Goal: Navigation & Orientation: Find specific page/section

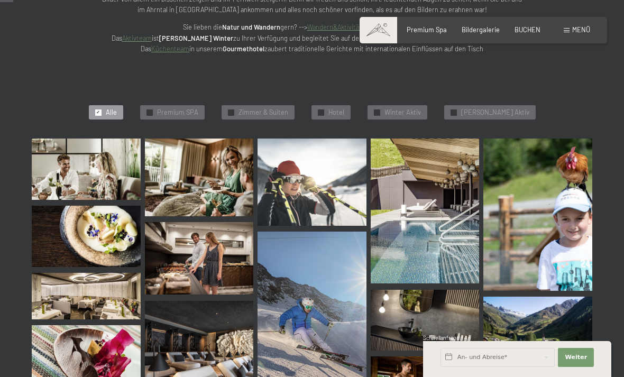
scroll to position [186, 0]
click at [177, 113] on span "Premium SPA" at bounding box center [177, 113] width 41 height 10
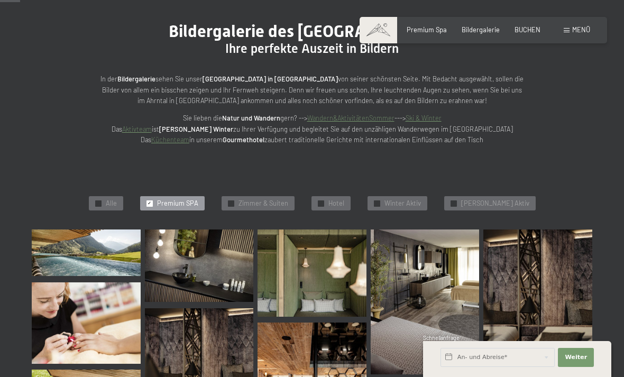
scroll to position [0, 0]
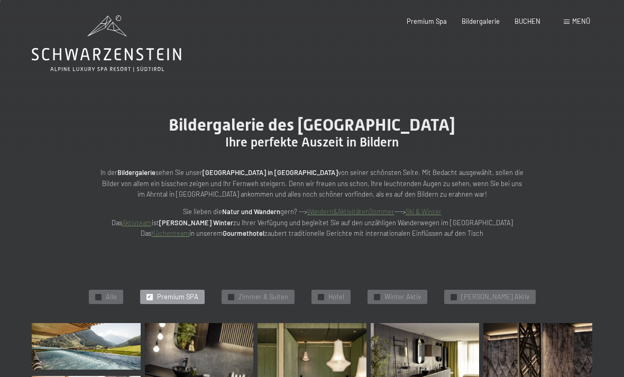
click at [278, 294] on span "Zimmer & Suiten" at bounding box center [263, 297] width 50 height 10
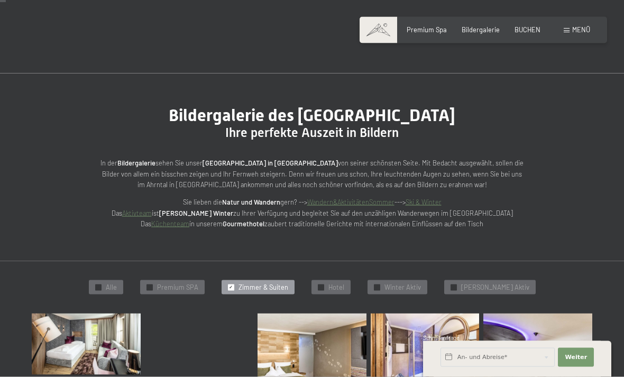
scroll to position [8, 0]
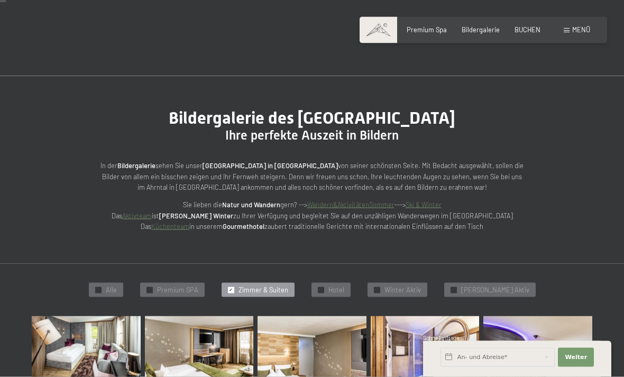
click at [344, 285] on span "Hotel" at bounding box center [336, 290] width 16 height 10
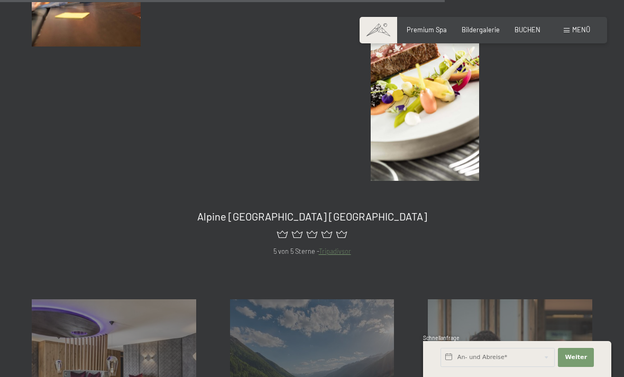
scroll to position [1132, 0]
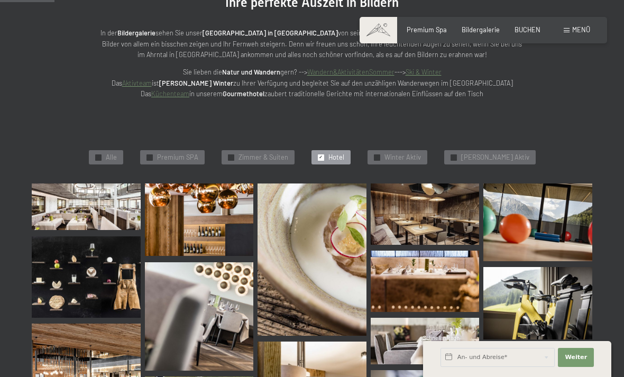
click at [417, 156] on span "Winter Aktiv" at bounding box center [402, 158] width 36 height 10
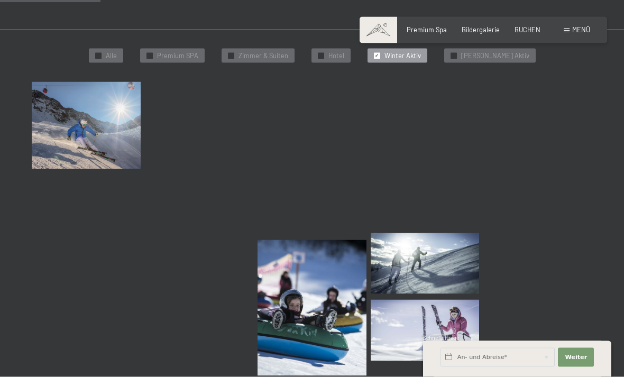
scroll to position [243, 0]
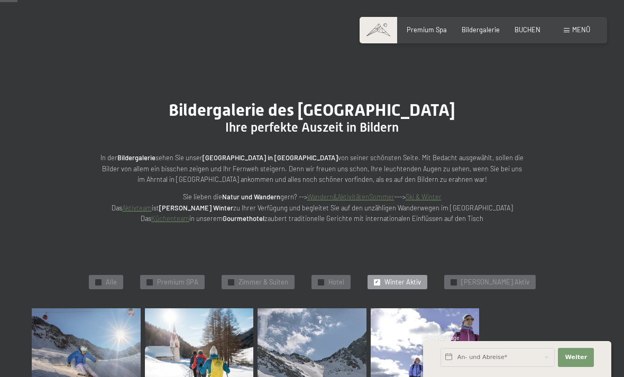
scroll to position [0, 0]
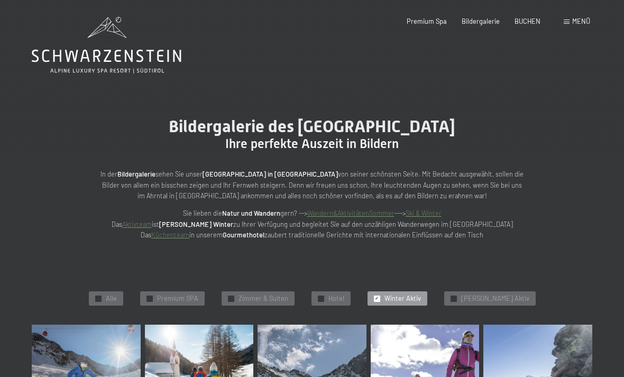
click at [429, 21] on span "Premium Spa" at bounding box center [426, 21] width 40 height 8
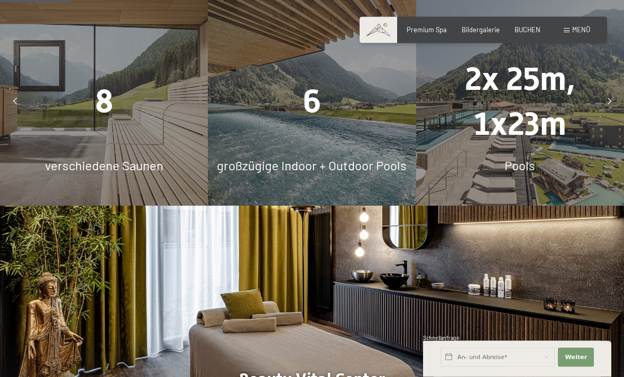
scroll to position [674, 0]
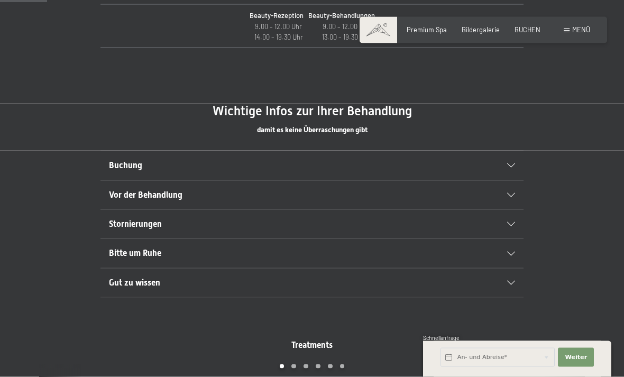
scroll to position [505, 0]
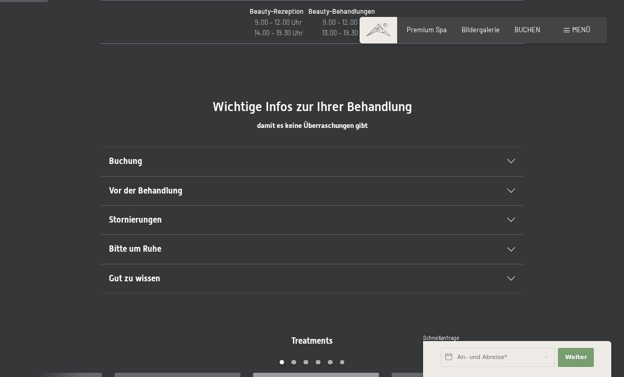
click at [509, 159] on icon at bounding box center [511, 161] width 8 height 4
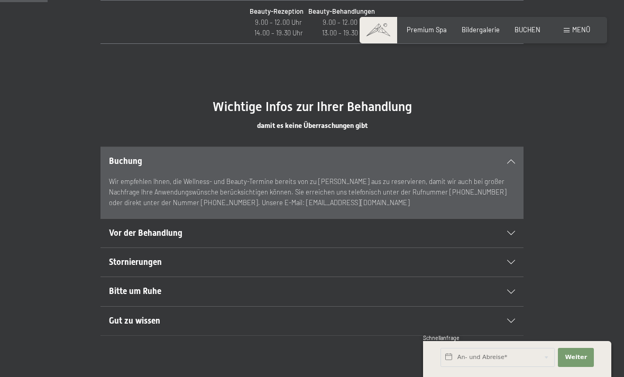
click at [511, 155] on div "Buchung" at bounding box center [312, 161] width 406 height 29
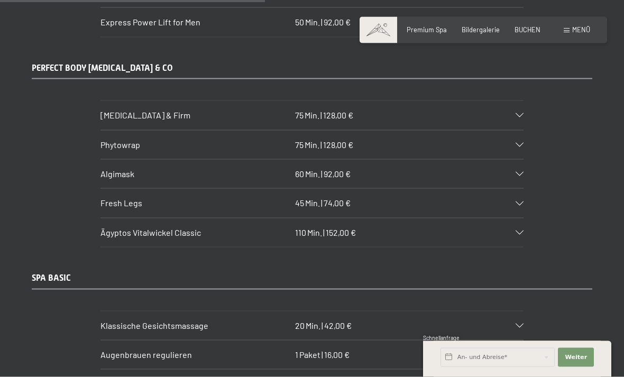
scroll to position [2823, 0]
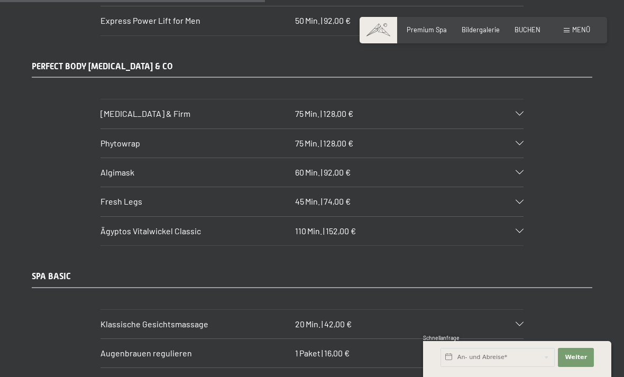
click at [518, 99] on div "Body Lift & Firm 75 Min. | 128,00 €" at bounding box center [311, 113] width 423 height 29
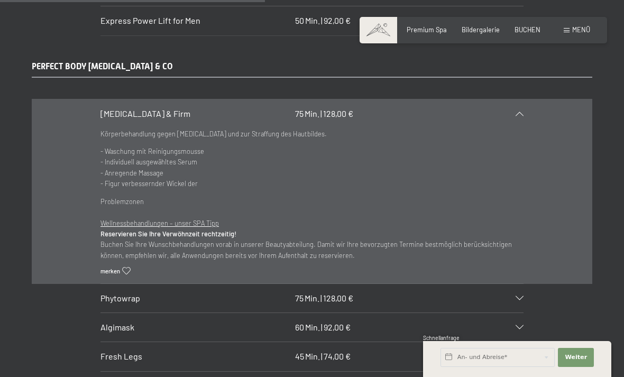
click at [522, 112] on icon at bounding box center [519, 114] width 8 height 4
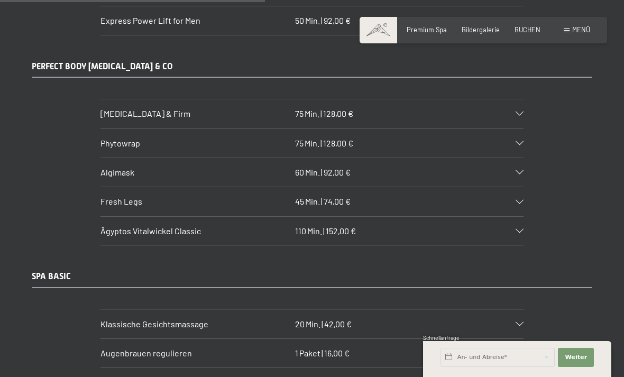
click at [106, 138] on span "Phytowrap" at bounding box center [120, 143] width 40 height 10
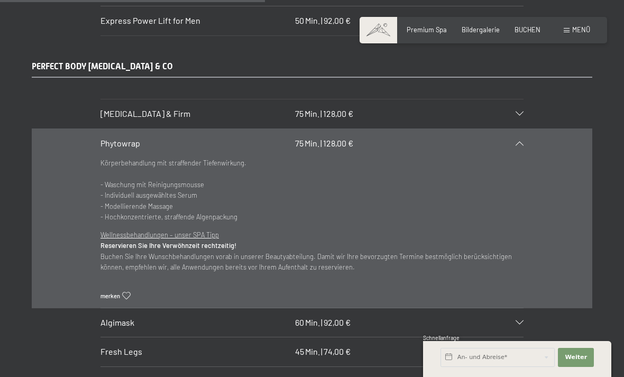
click at [523, 141] on icon at bounding box center [519, 143] width 8 height 4
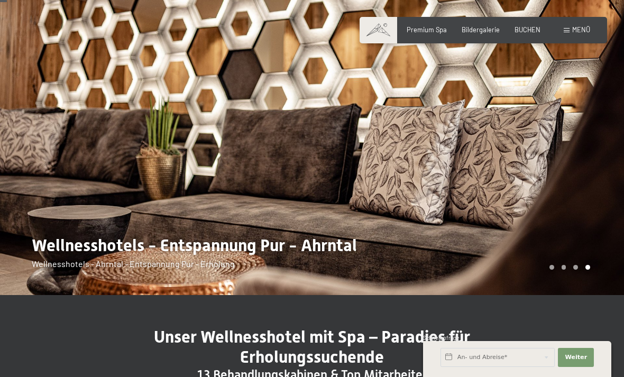
scroll to position [26, 0]
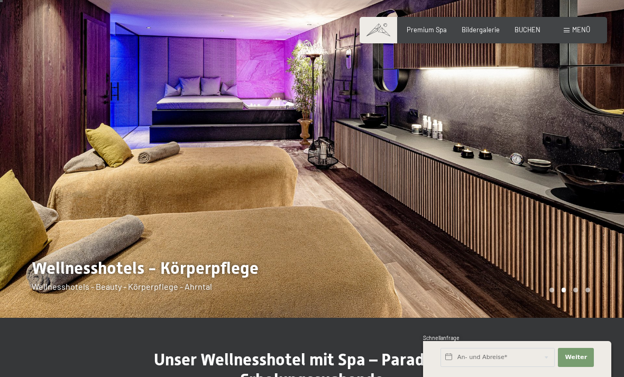
click at [574, 28] on span "Menü" at bounding box center [581, 29] width 18 height 8
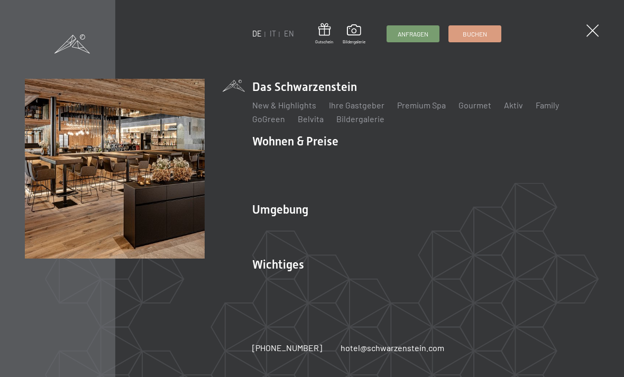
click at [467, 105] on link "Gourmet" at bounding box center [474, 105] width 33 height 10
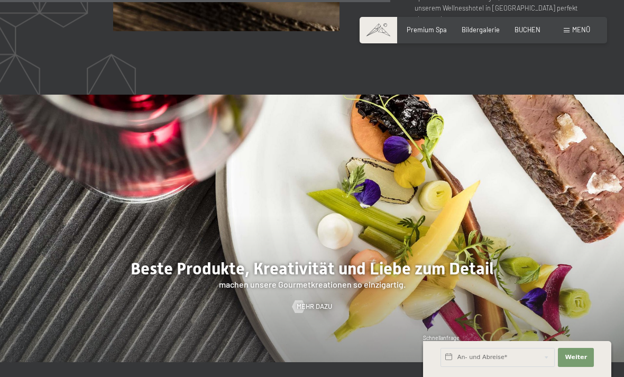
scroll to position [1918, 0]
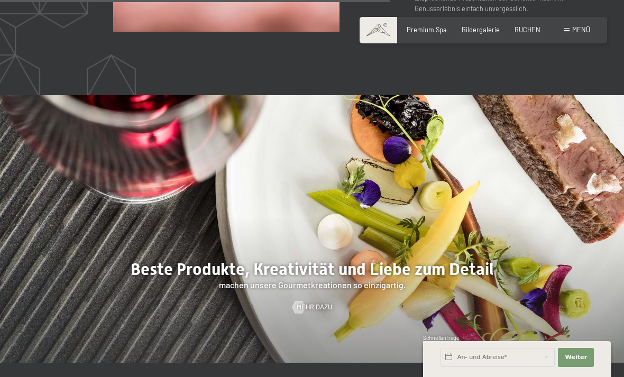
click at [320, 312] on span "Mehr dazu" at bounding box center [313, 307] width 35 height 10
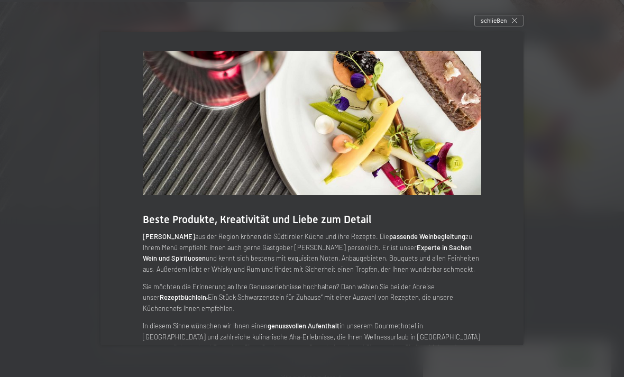
scroll to position [2069, 0]
click at [513, 23] on icon at bounding box center [514, 20] width 5 height 5
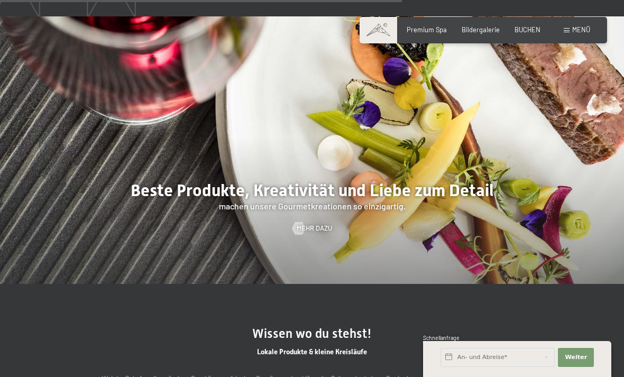
scroll to position [1989, 0]
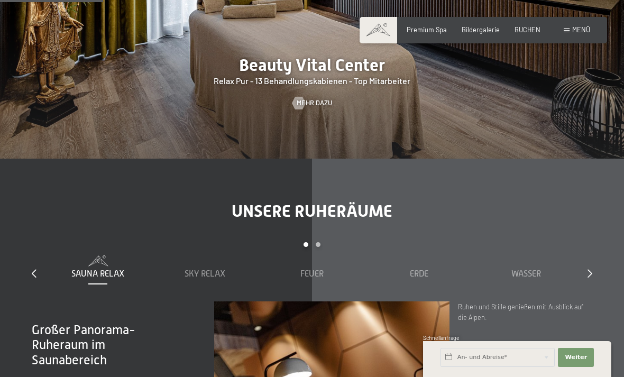
scroll to position [988, 0]
